Goal: Transaction & Acquisition: Purchase product/service

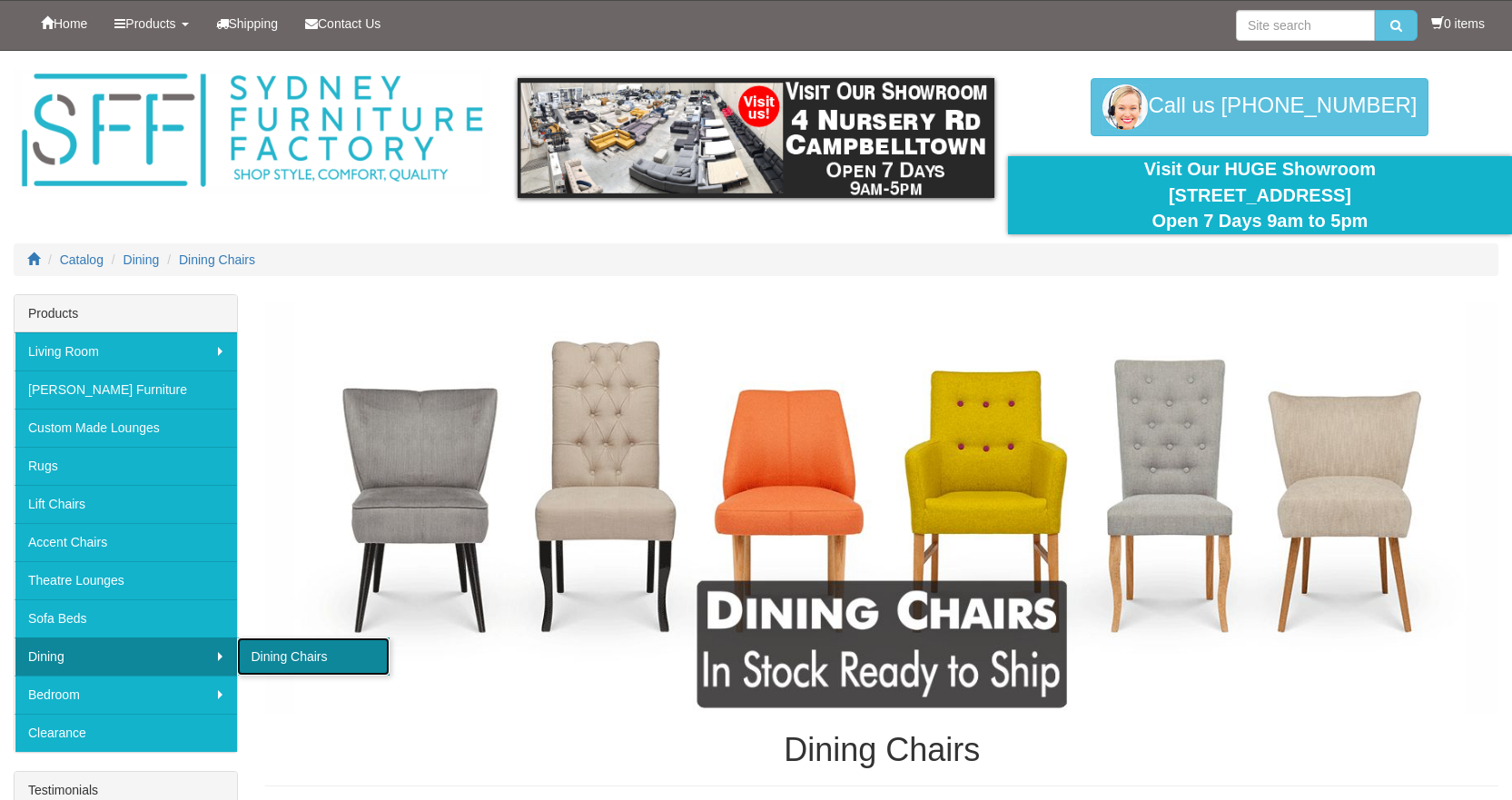
click at [277, 655] on link "Dining Chairs" at bounding box center [313, 657] width 153 height 38
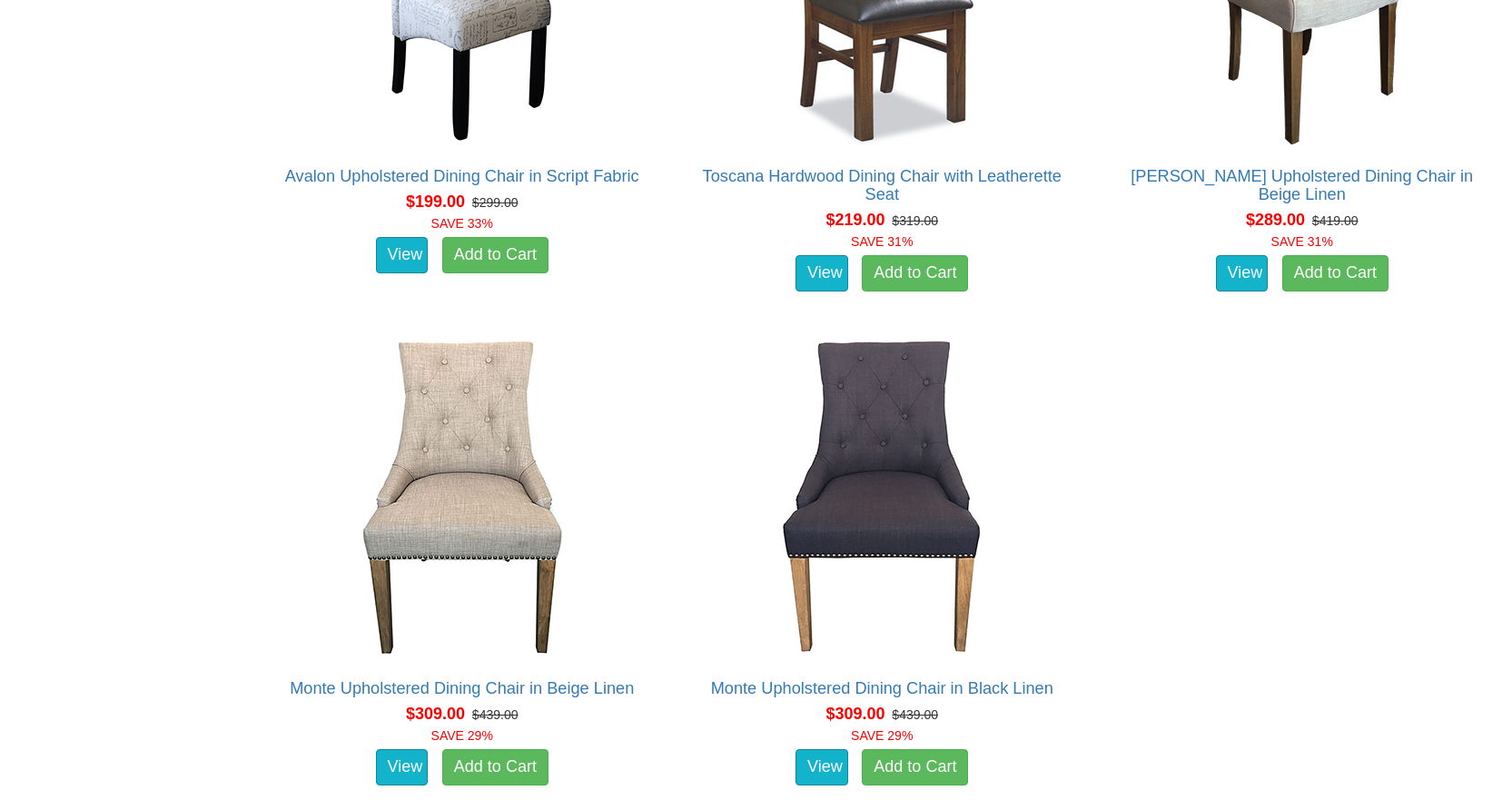
scroll to position [1637, 0]
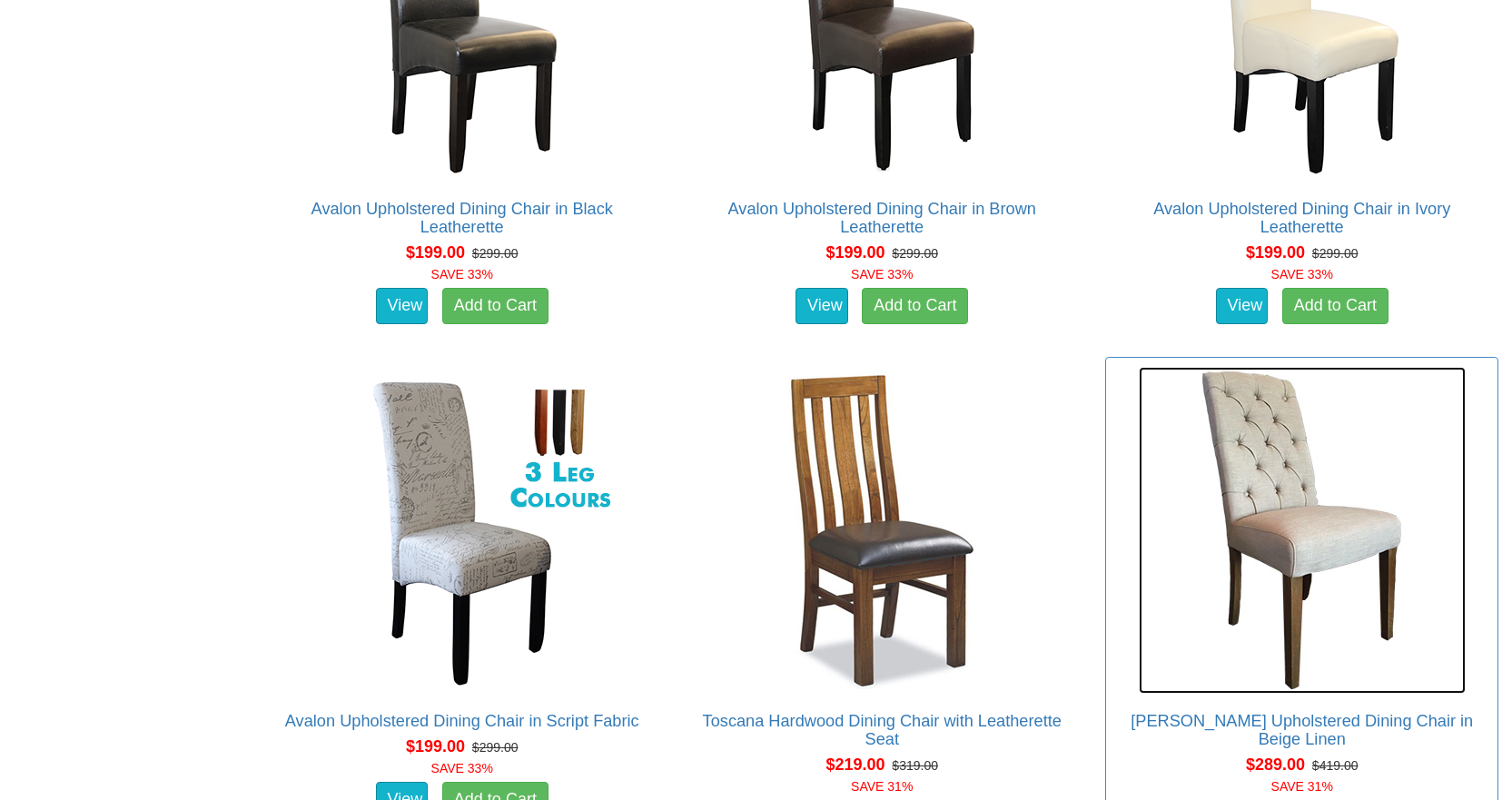
click at [1303, 492] on img at bounding box center [1302, 530] width 327 height 327
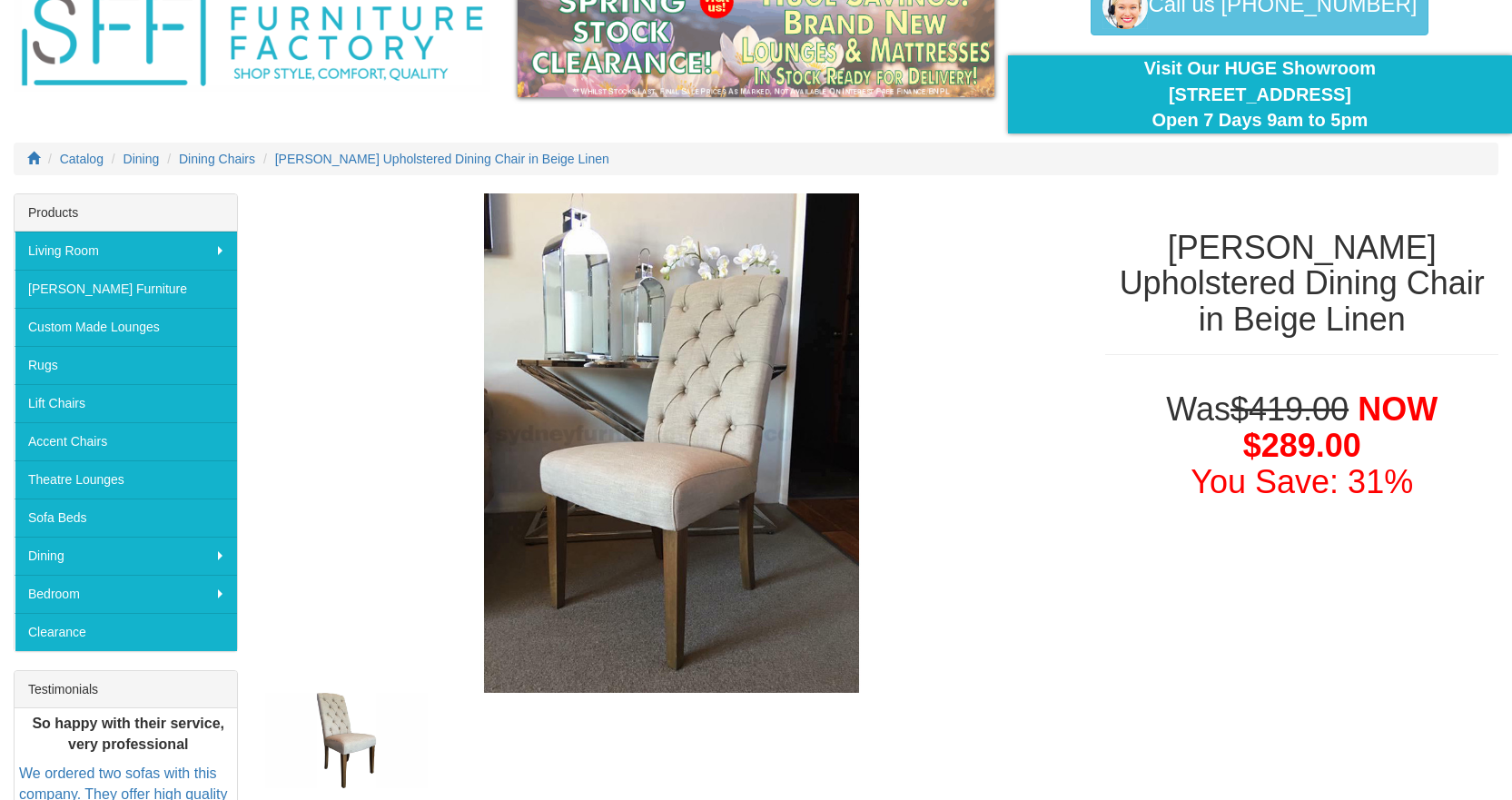
scroll to position [181, 0]
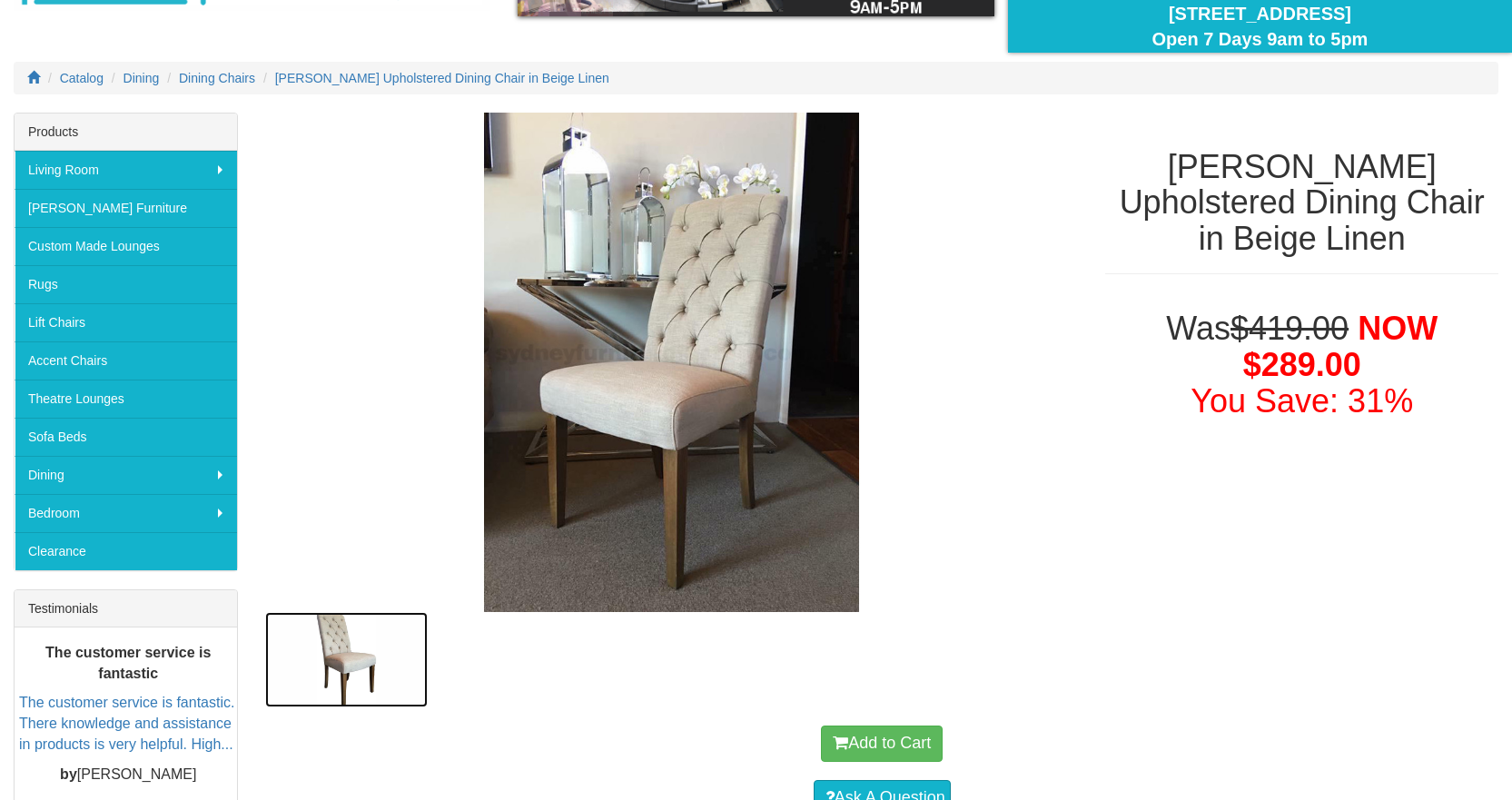
click at [350, 669] on img at bounding box center [345, 659] width 162 height 95
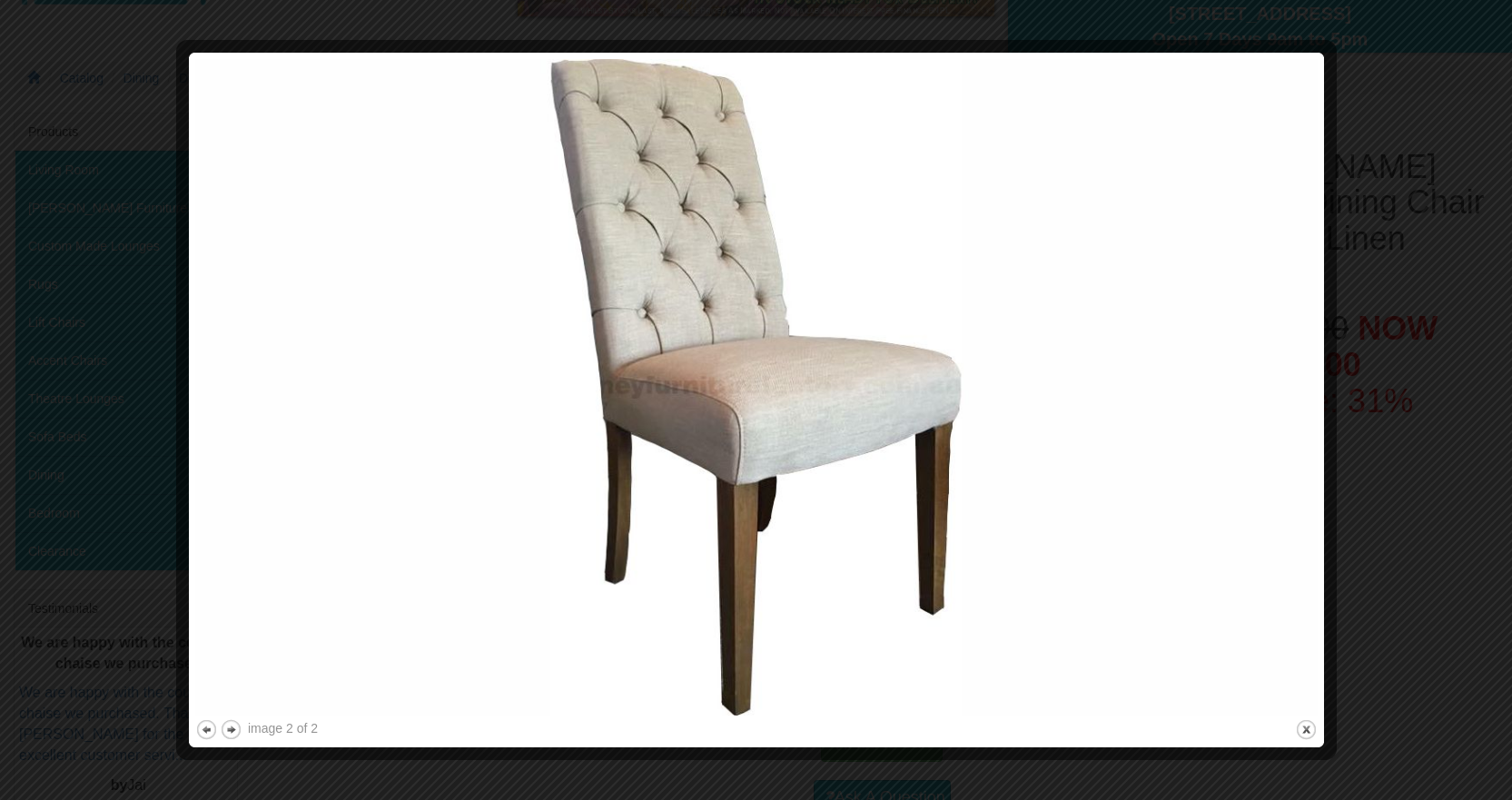
scroll to position [0, 0]
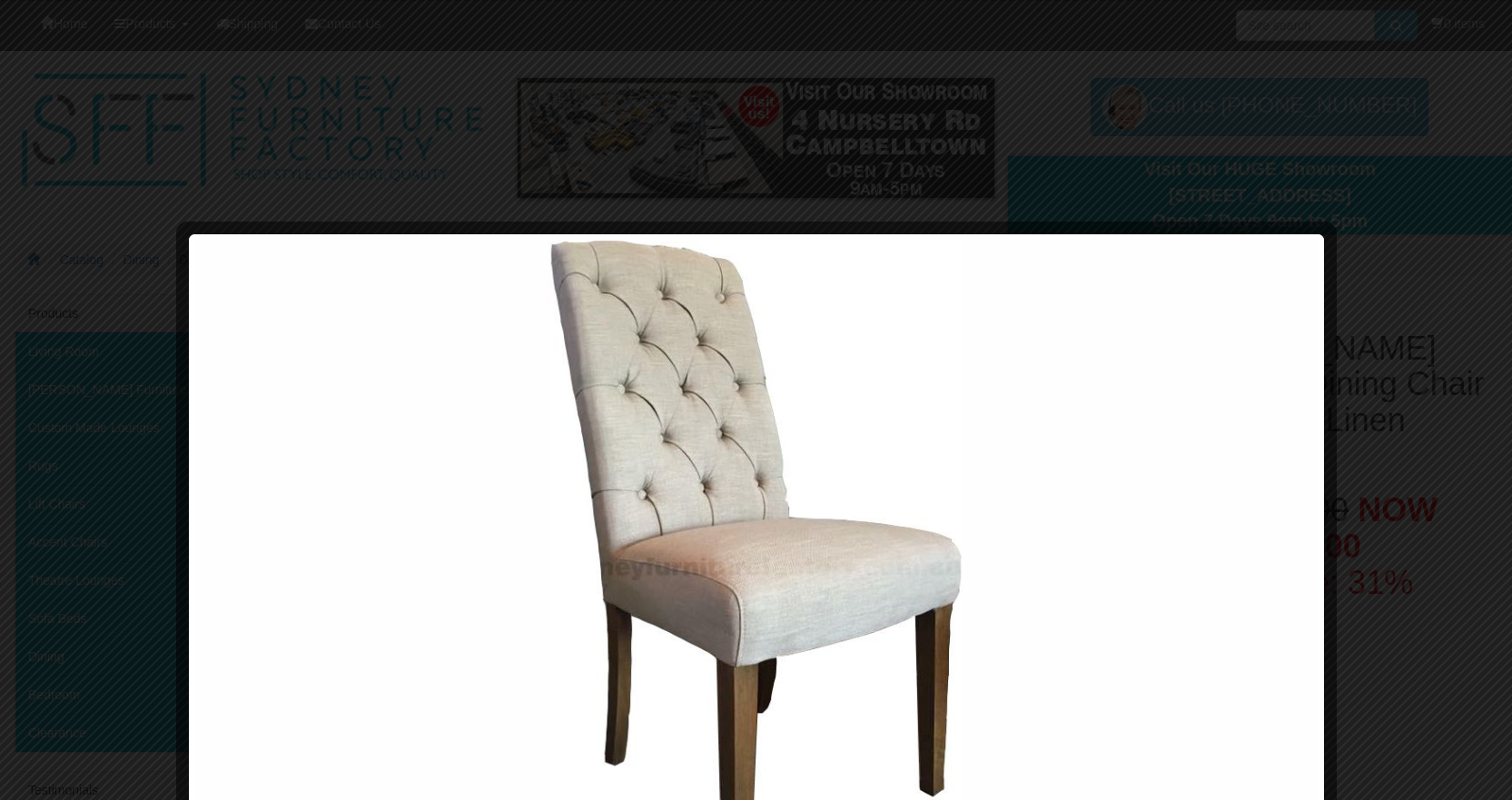
click at [87, 355] on div at bounding box center [756, 400] width 1512 height 800
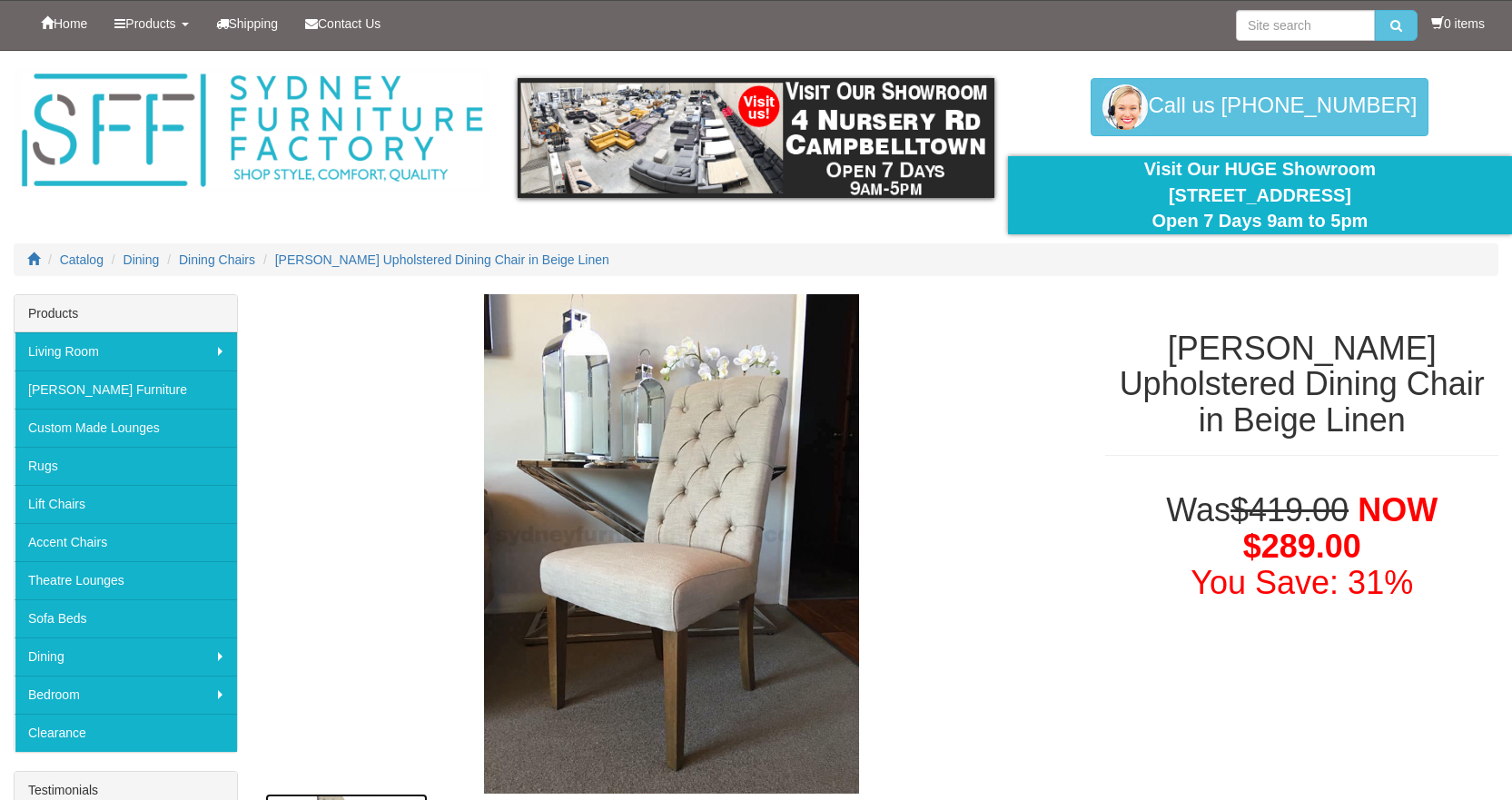
scroll to position [89, 0]
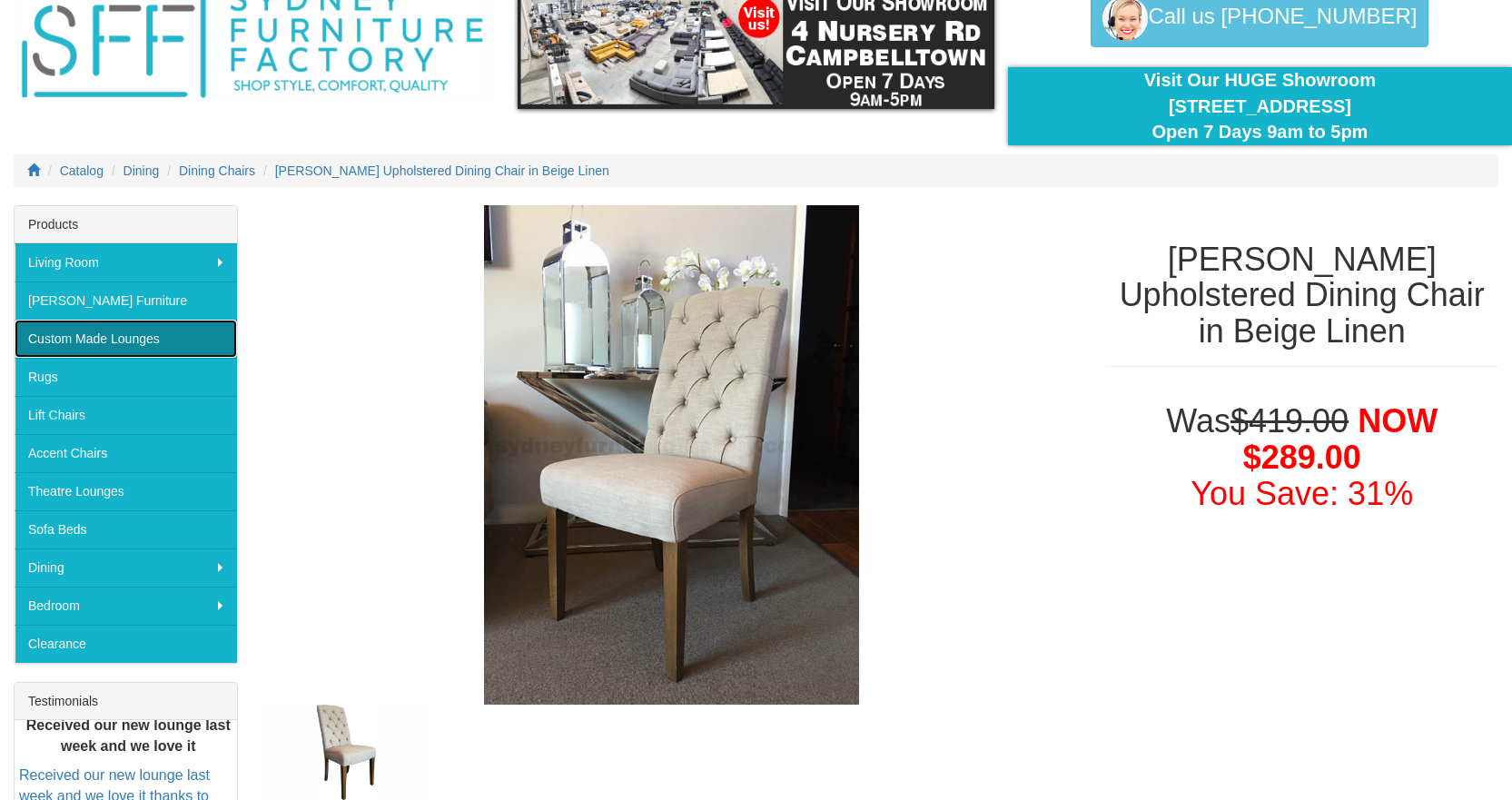
click at [87, 355] on link "Custom Made Lounges" at bounding box center [126, 339] width 223 height 38
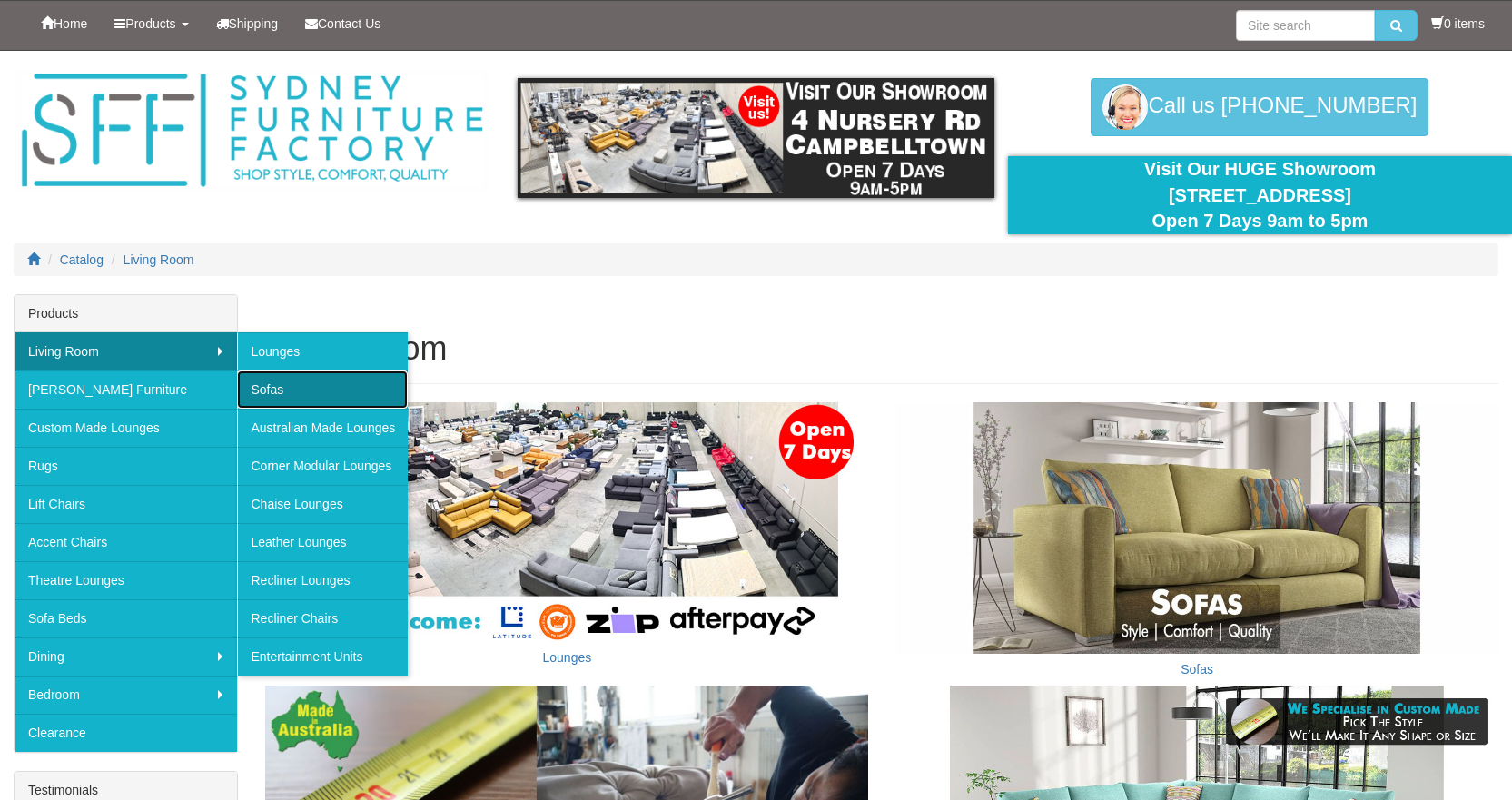
click at [287, 389] on link "Sofas" at bounding box center [322, 389] width 171 height 38
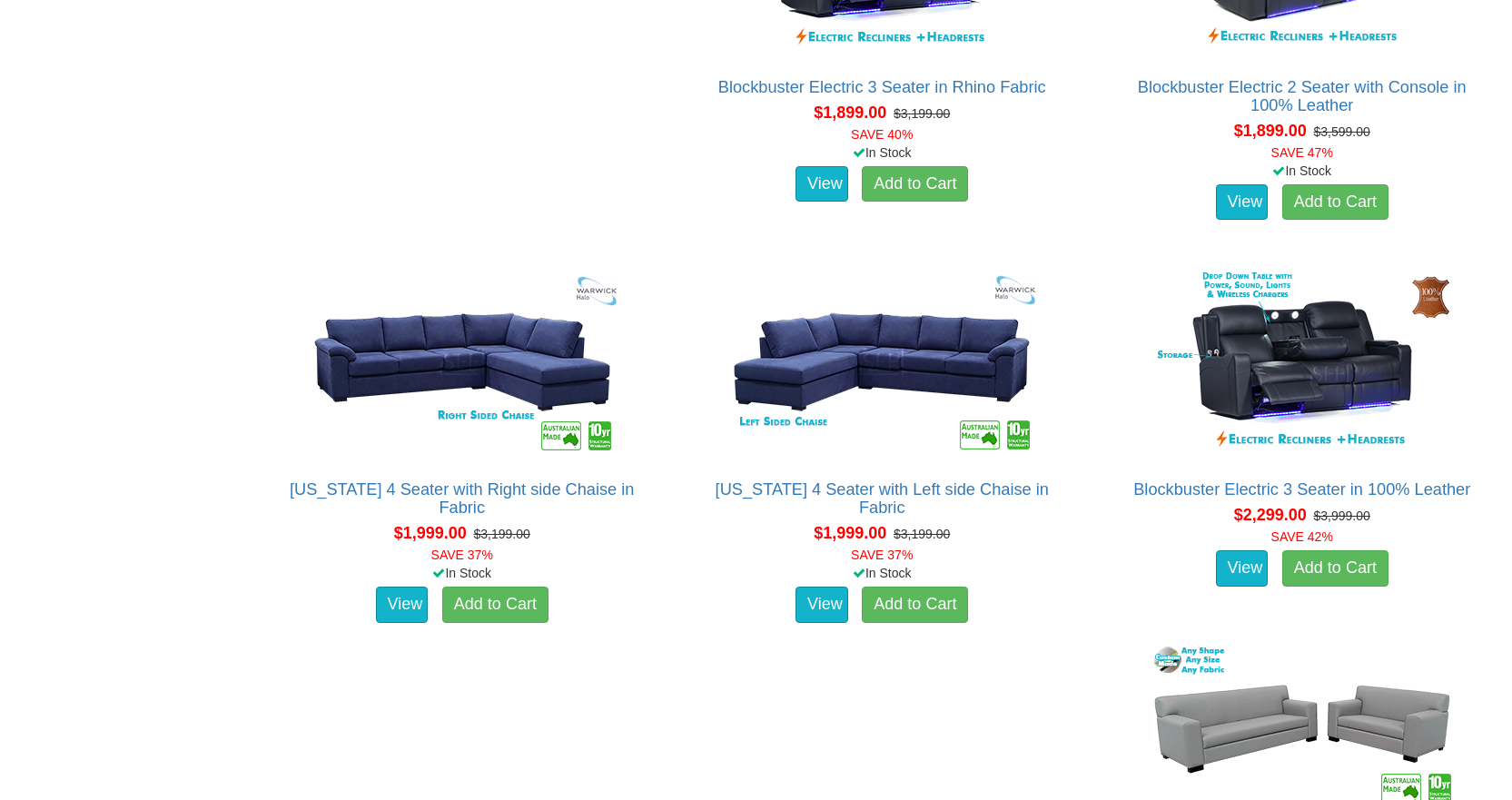
scroll to position [3542, 0]
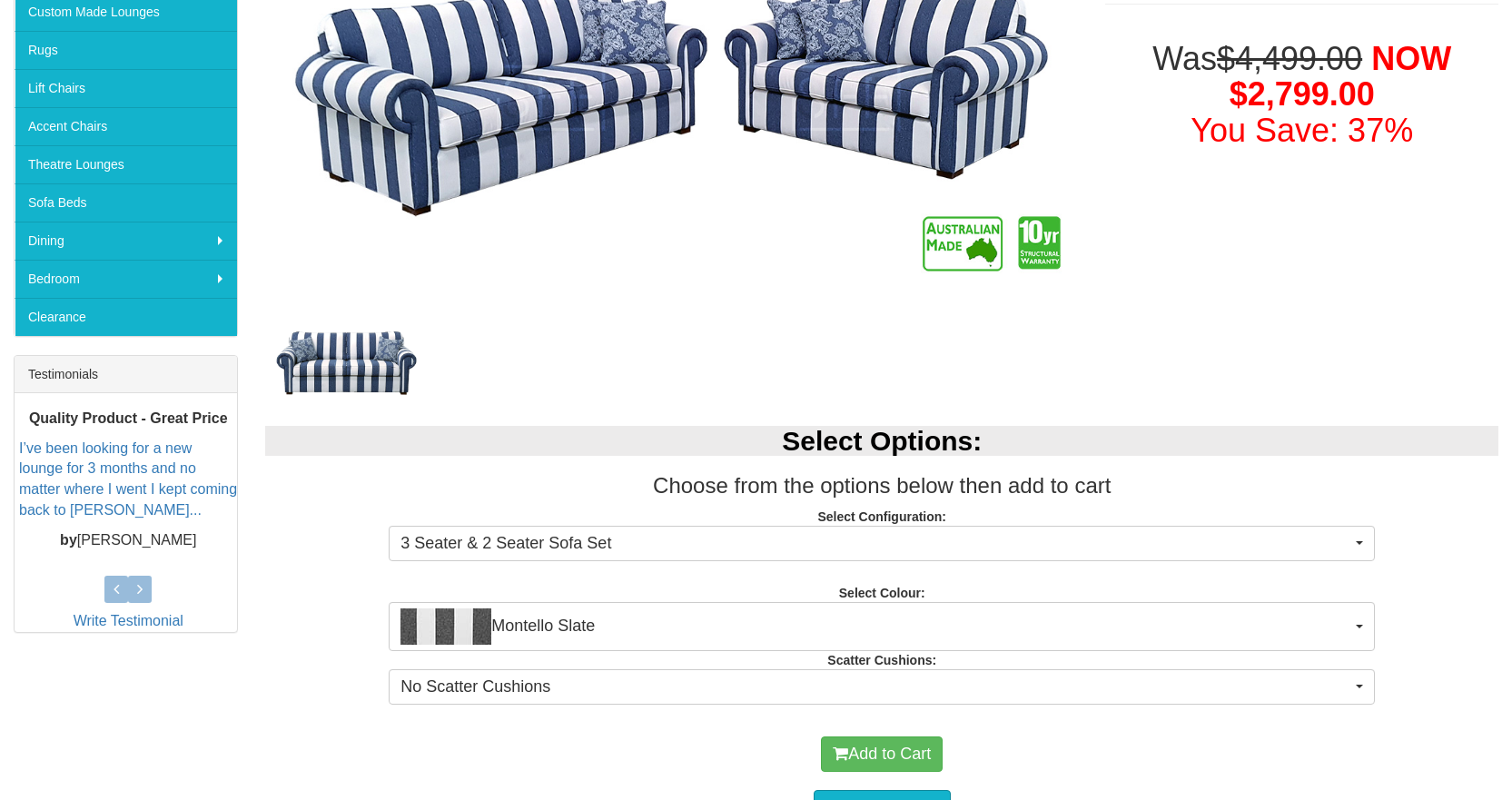
scroll to position [636, 0]
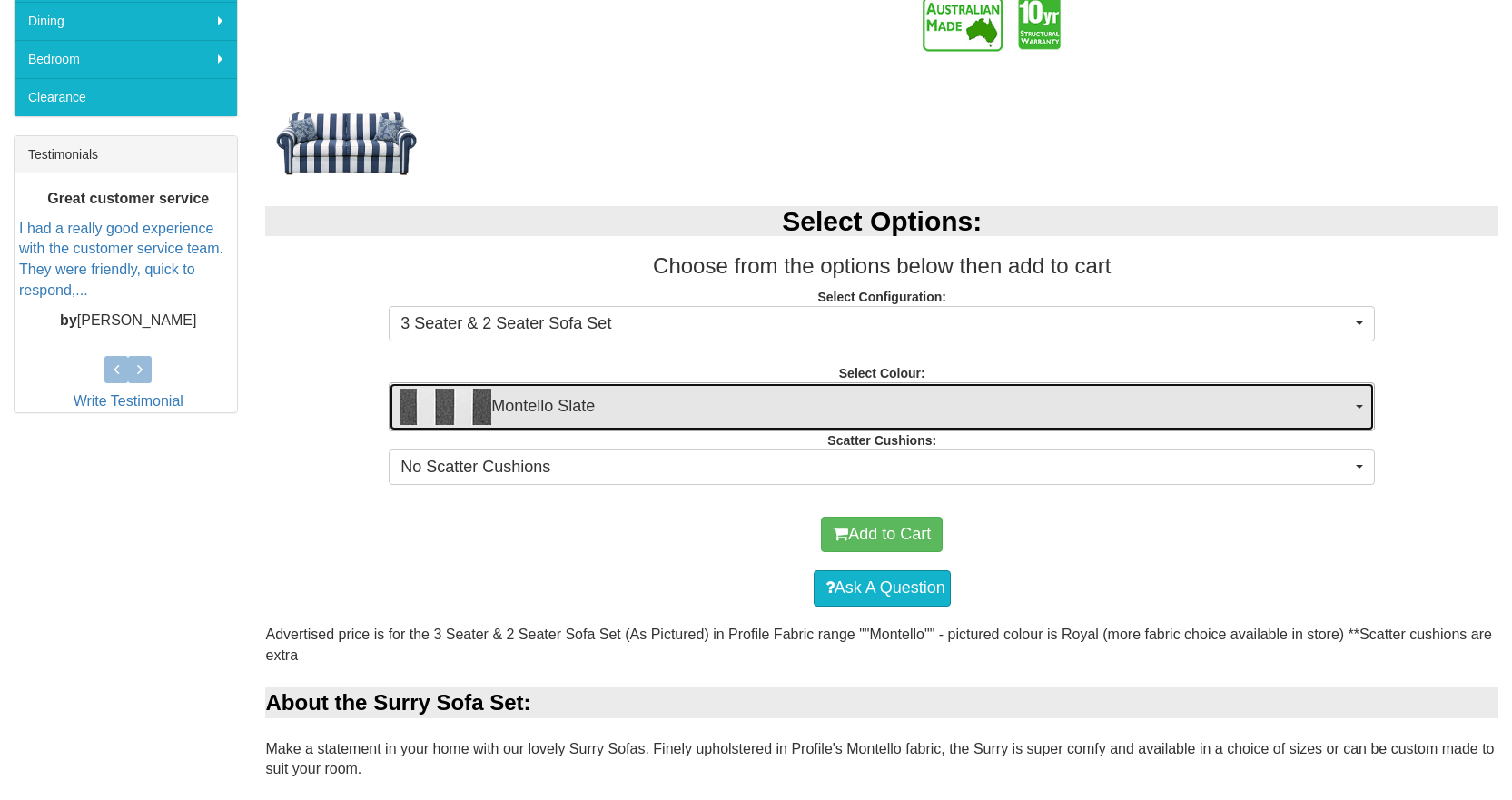
click at [1339, 410] on span "Montello Slate" at bounding box center [876, 407] width 951 height 36
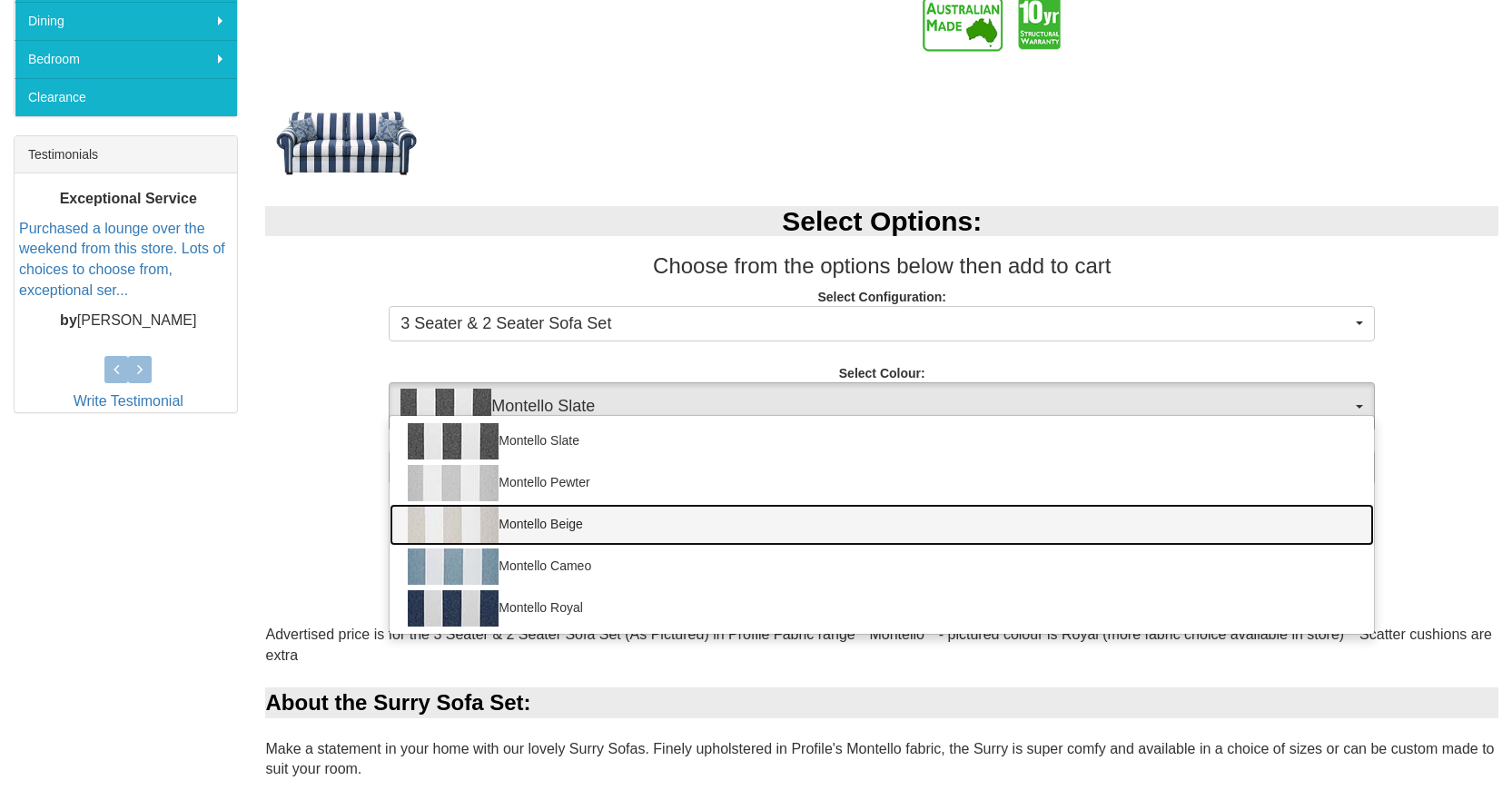
click at [573, 526] on link "Montello Beige" at bounding box center [882, 525] width 984 height 42
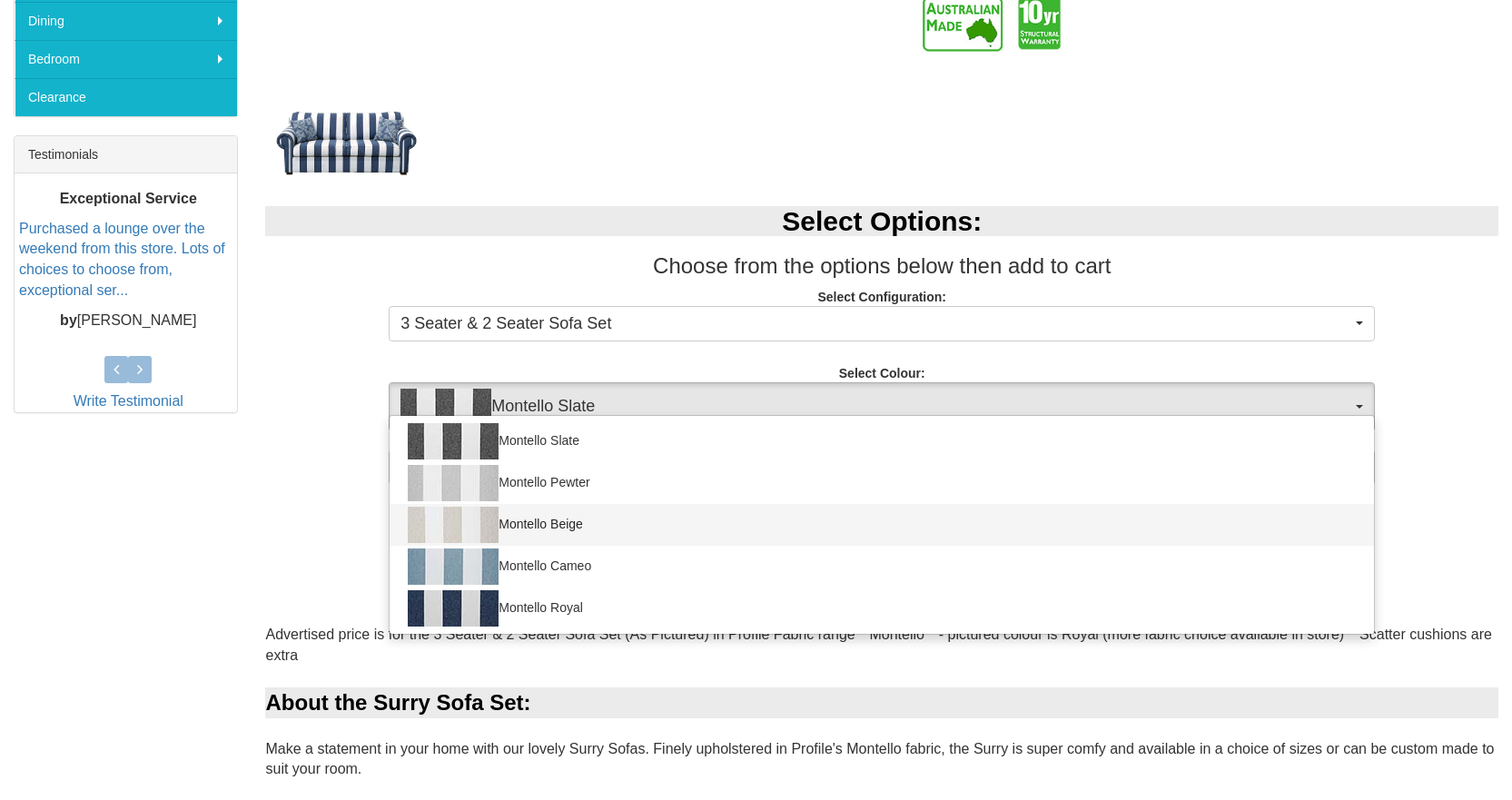
select select "1791"
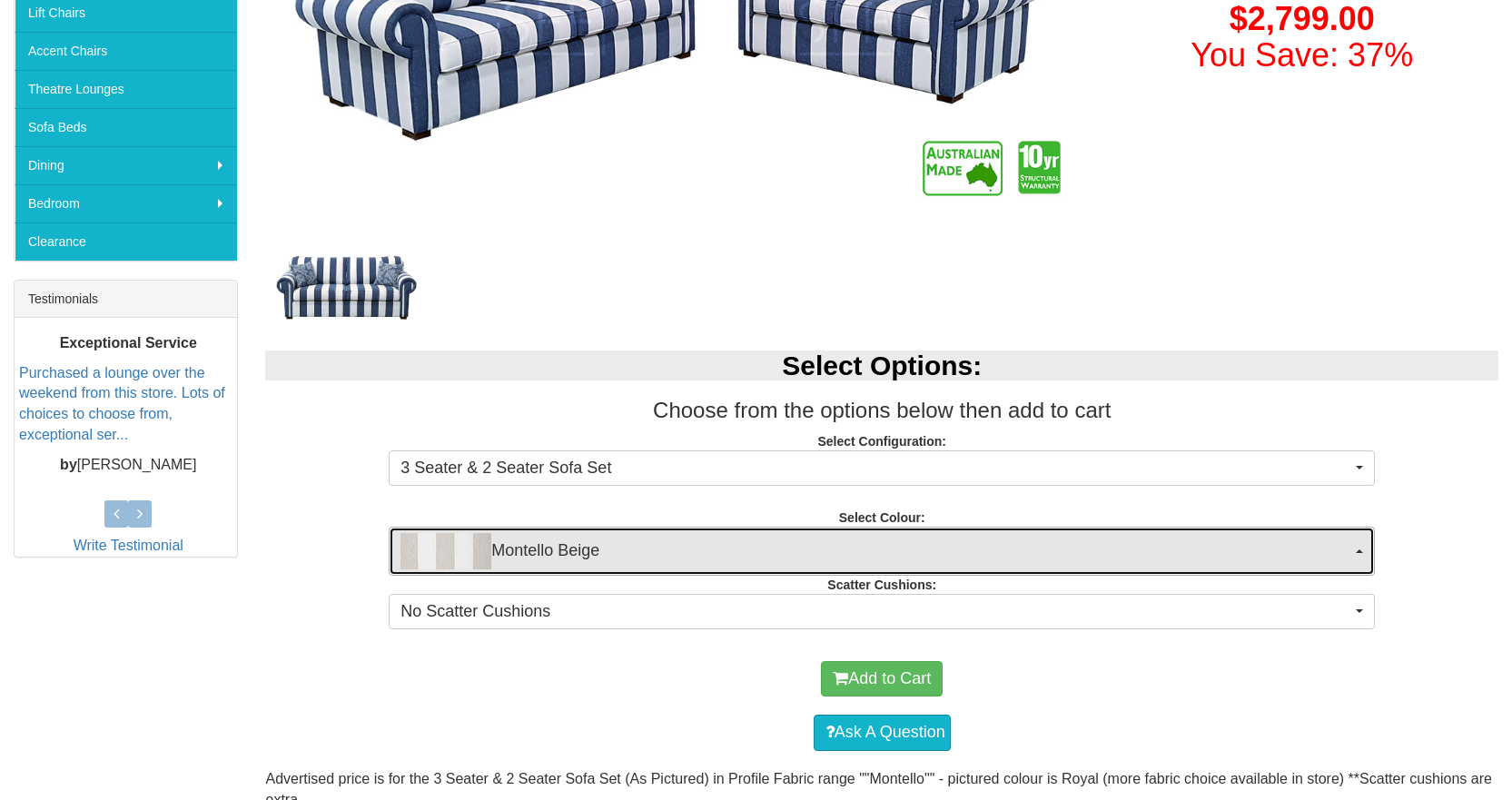
scroll to position [364, 0]
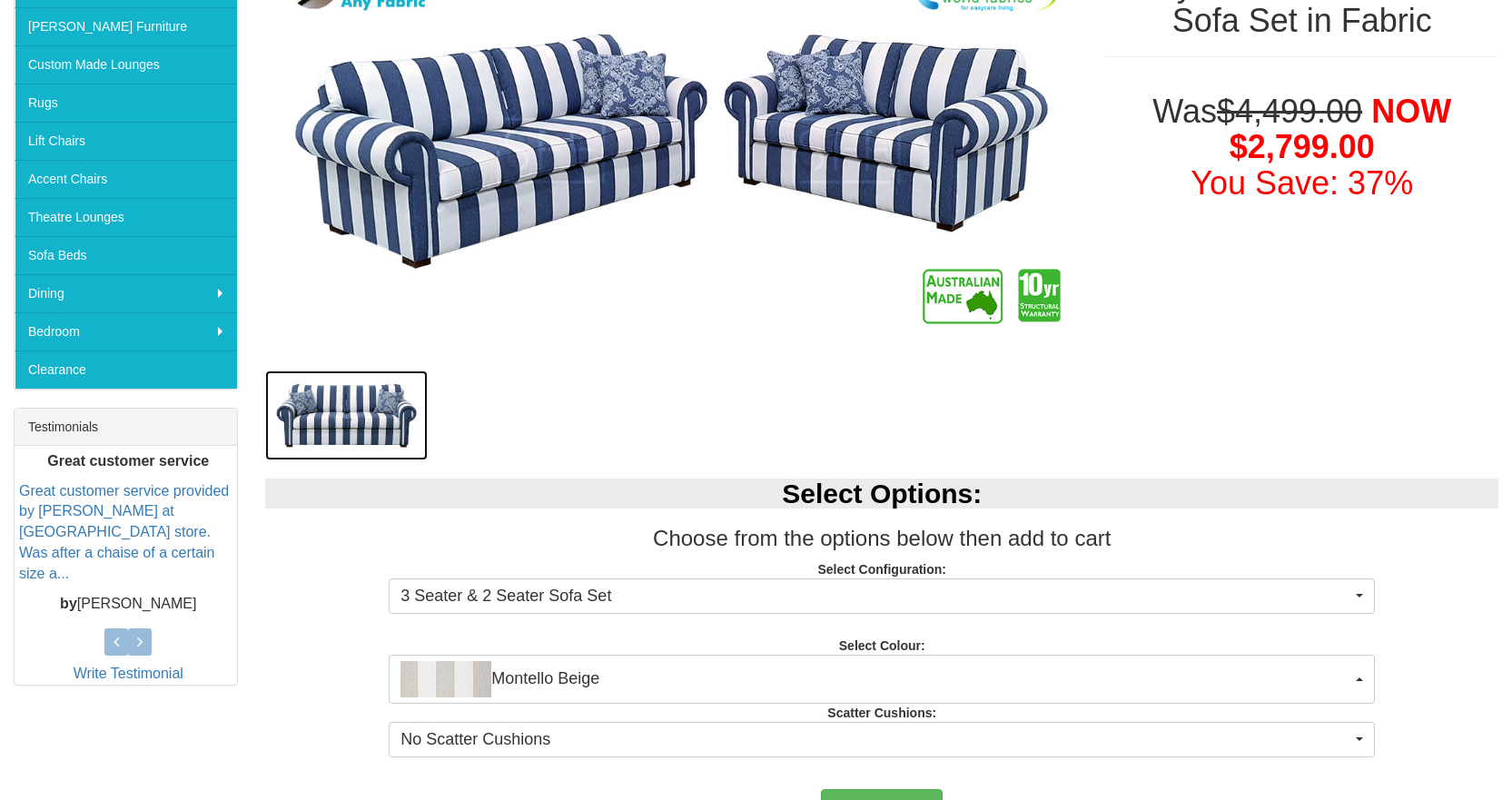
click at [375, 415] on img at bounding box center [345, 415] width 162 height 90
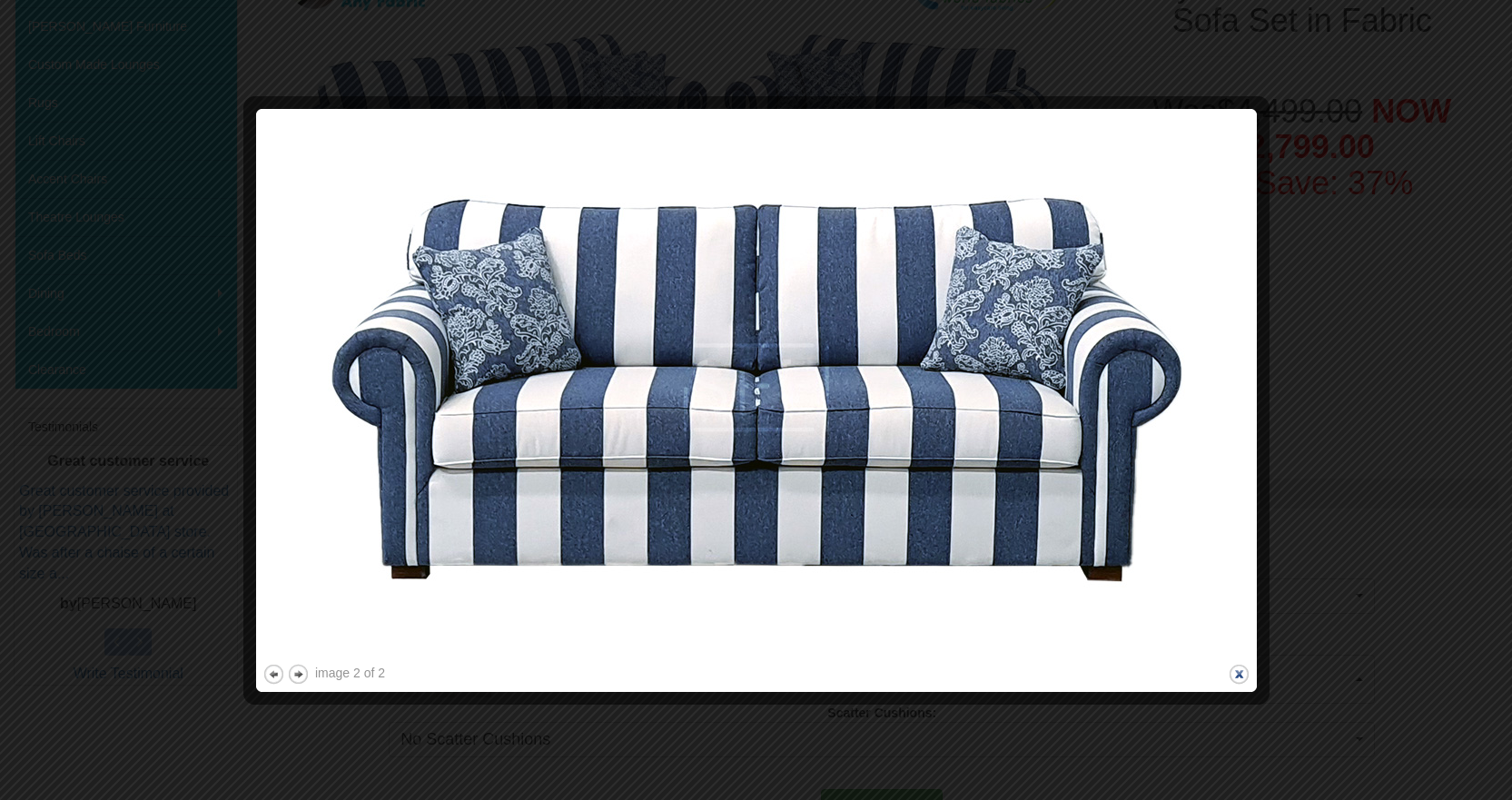
click at [1238, 674] on button "close" at bounding box center [1240, 674] width 23 height 23
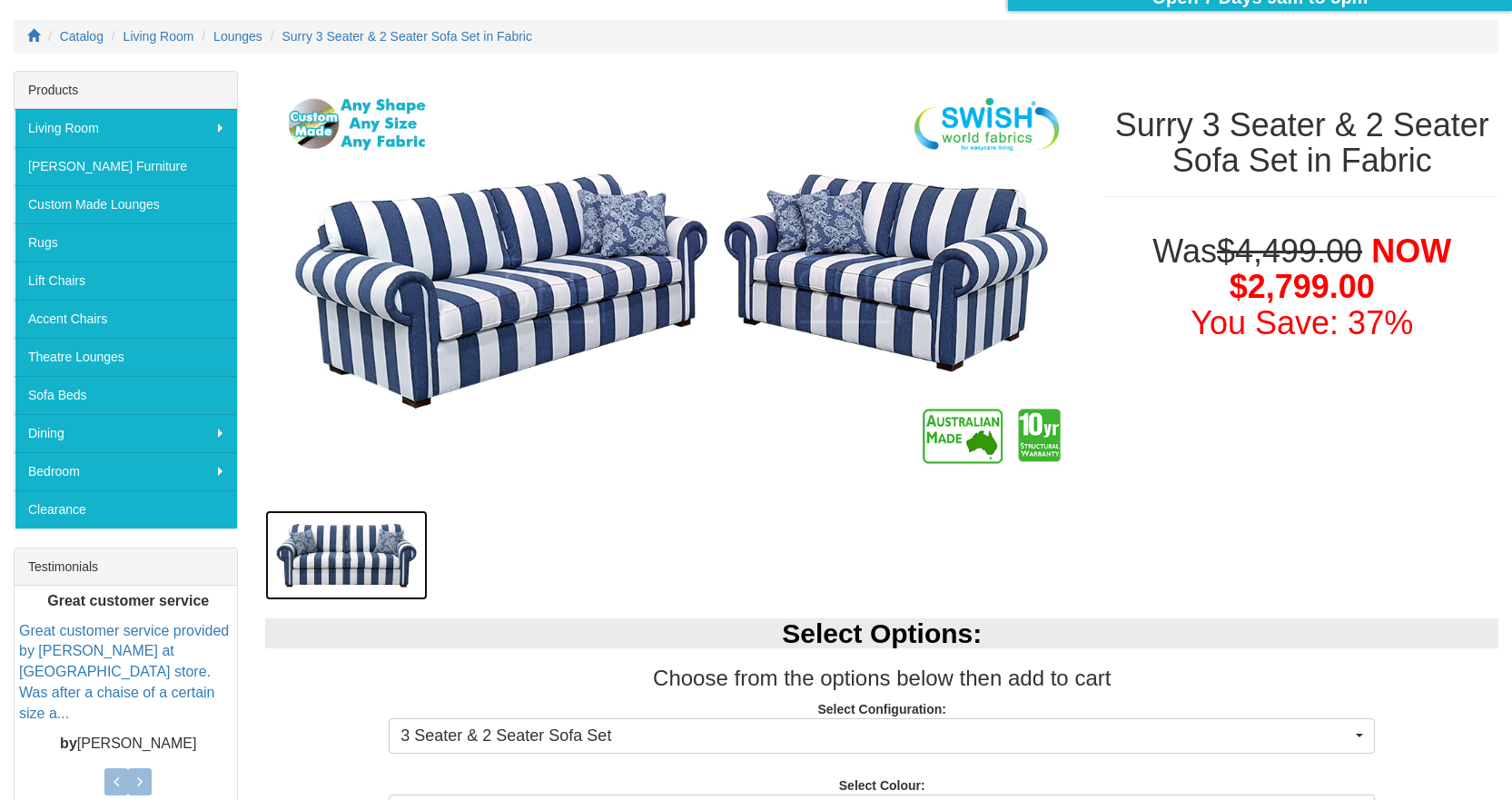
scroll to position [91, 0]
